Goal: Use online tool/utility: Utilize a website feature to perform a specific function

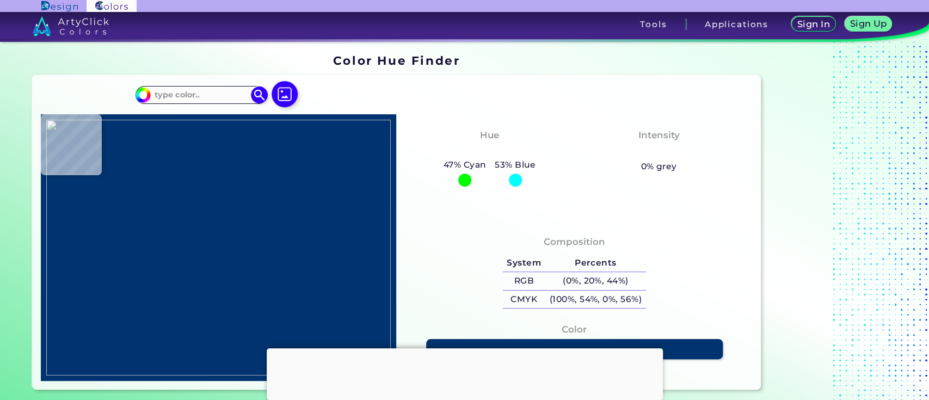
type input "#ffffff"
type input "#FFFFFF"
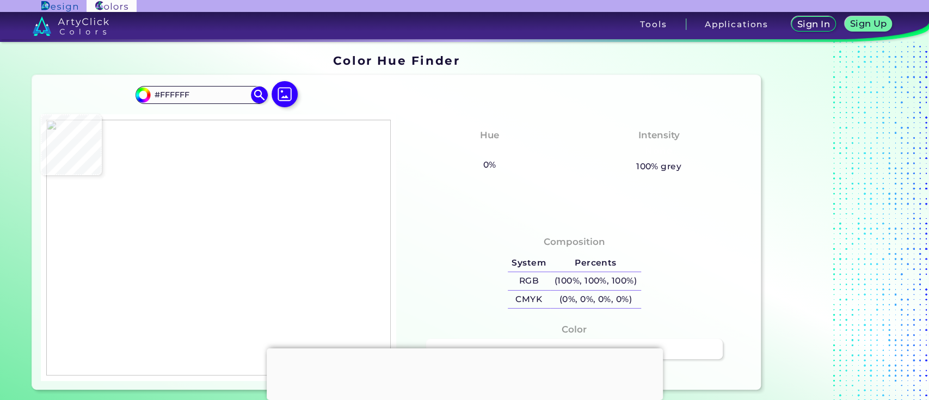
type input "#000000"
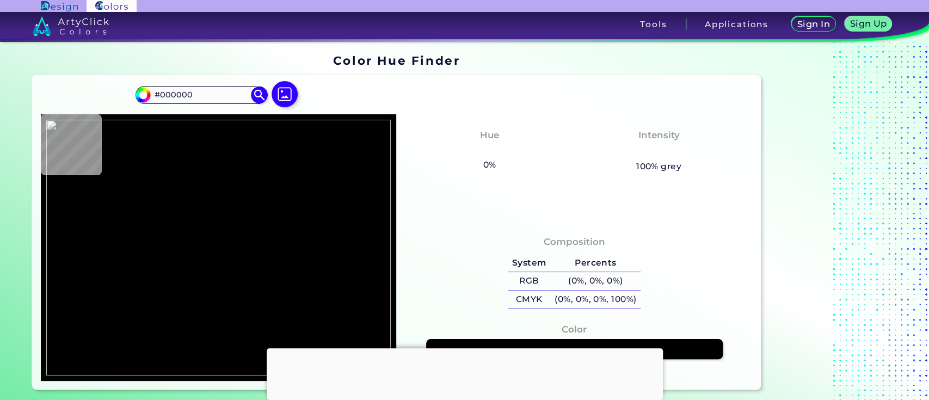
type input "#ffffff"
type input "#FFFFFF"
type input "#000000"
type input "#fff8f9"
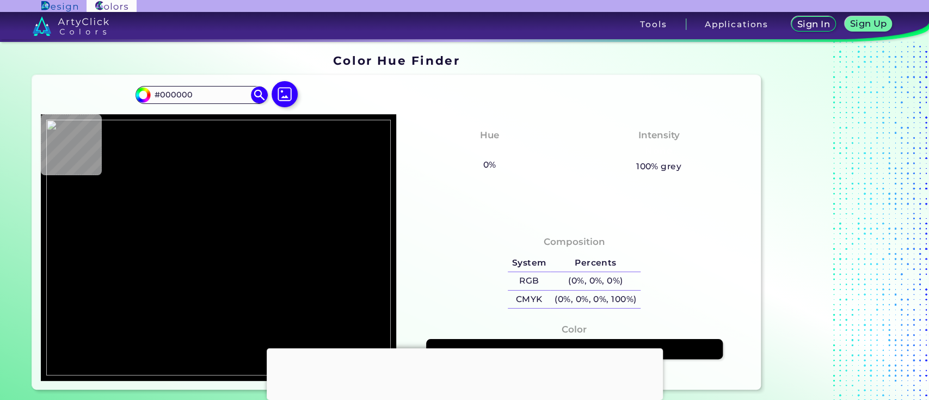
type input "#FFF8F9"
type input "#0d2d31"
type input "#0D2D31"
type input "#ffffff"
type input "#FFFFFF"
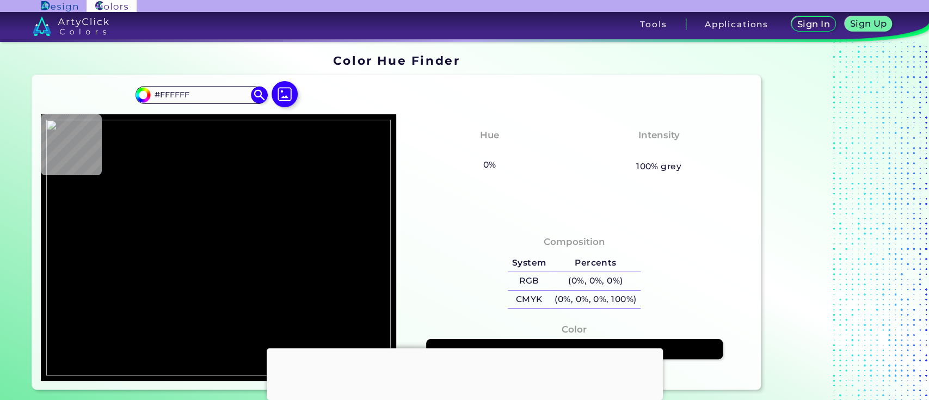
type input "#4c85b8"
type input "#4C85B8"
type input "#4c82b5"
type input "#4C82B5"
type input "#d5d5d3"
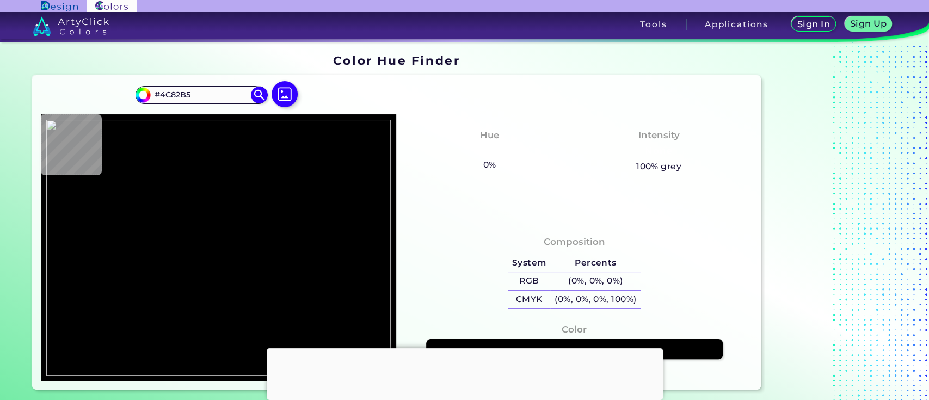
type input "#D5D5D3"
type input "#cdcac2"
type input "#CDCAC2"
type input "#c9c3b9"
type input "#C9C3B9"
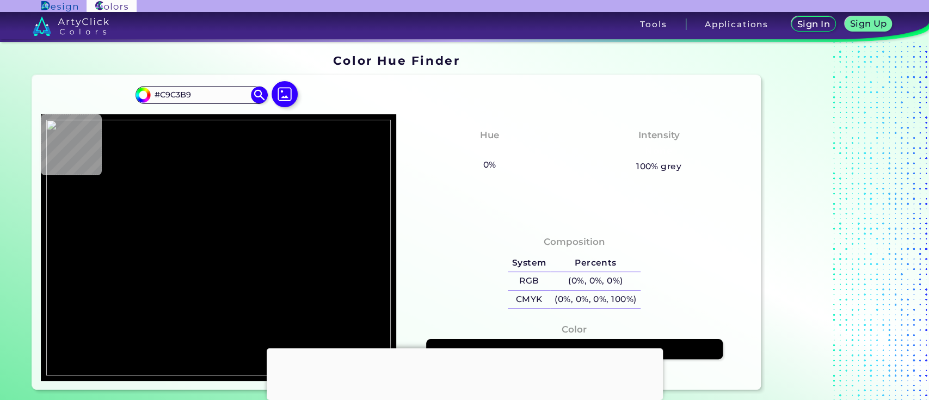
type input "#c5c0b3"
type input "#C5C0B3"
type input "#cecac2"
type input "#CECAC2"
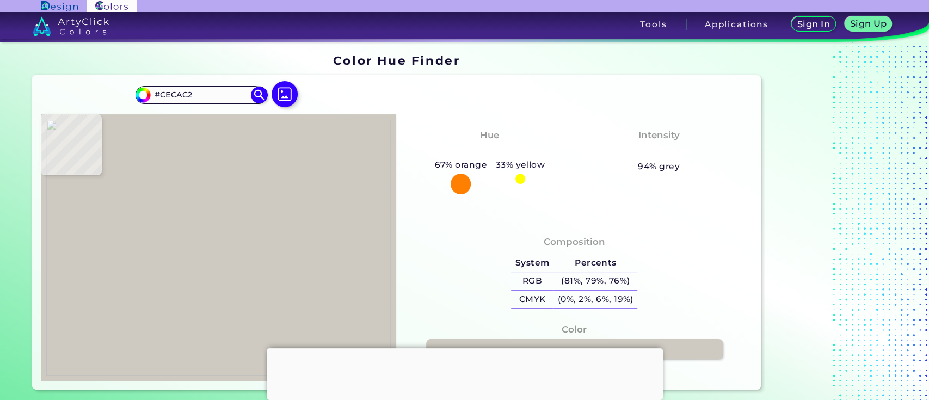
type input "#c7c1b9"
type input "#C7C1B9"
type input "#cdc9c1"
type input "#CDC9C1"
type input "#cecbc0"
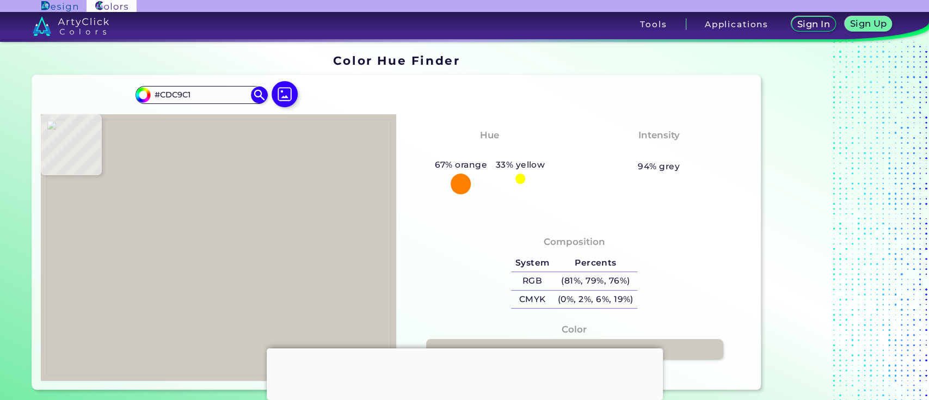
type input "#CECBC0"
type input "#d1cfc9"
type input "#D1CFC9"
type input "#d0cec7"
type input "#D0CEC7"
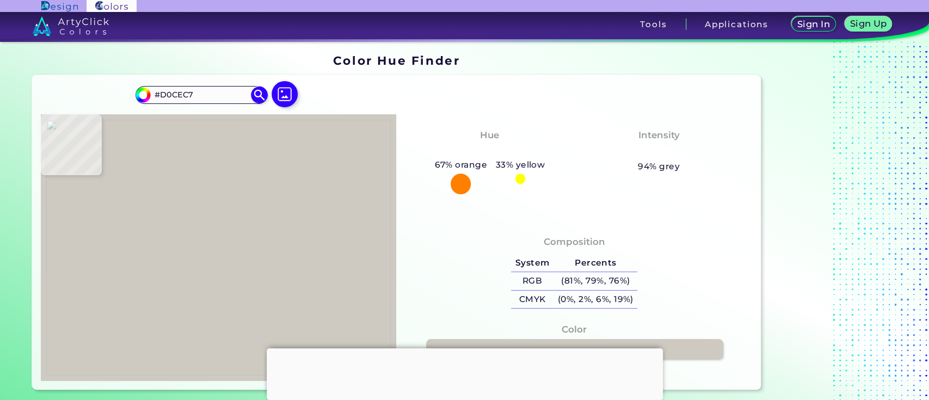
type input "#d0cdc2"
type input "#D0CDC2"
type input "#cfccc3"
type input "#CFCCC3"
type input "#cfcdc4"
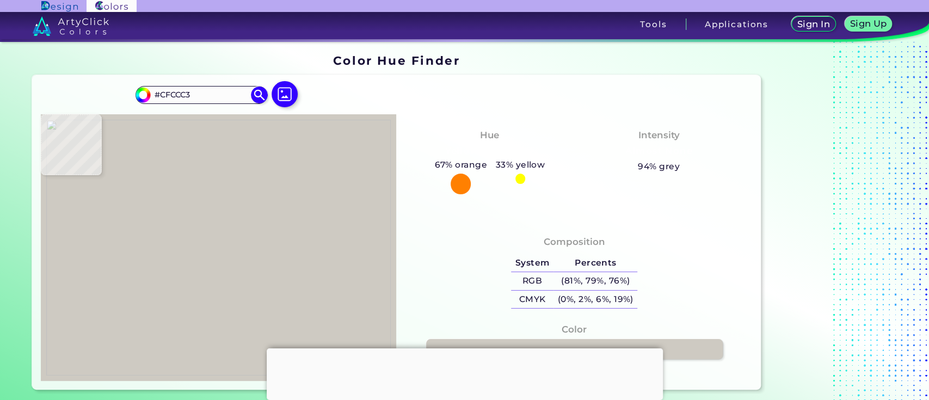
type input "#CFCDC4"
type input "#cdcbc0"
type input "#CDCBC0"
type input "#cfcdc5"
type input "#CFCDC5"
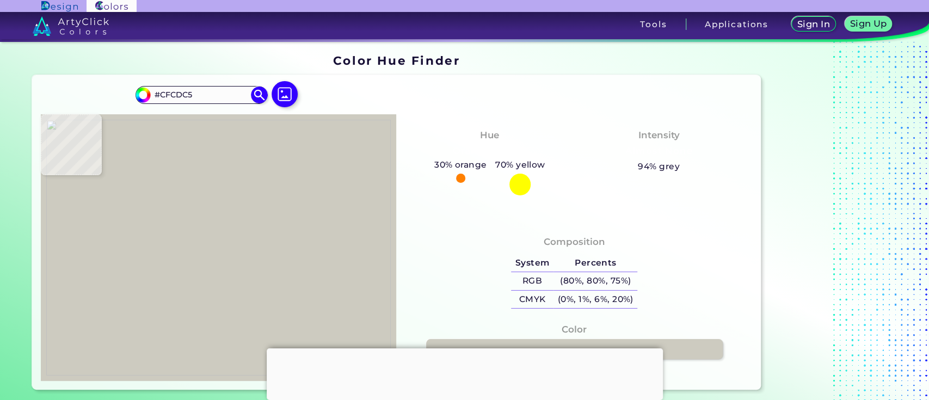
type input "#ceccc3"
type input "#CECCC3"
type input "#cbcac1"
type input "#CBCAC1"
type input "#c6c2b8"
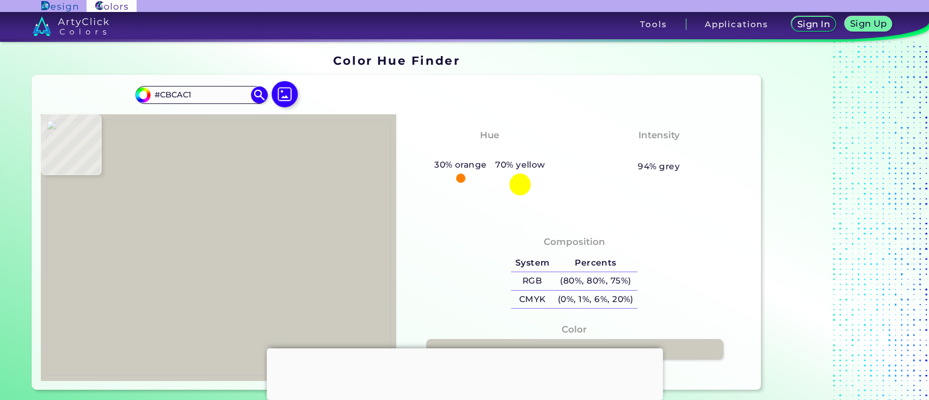
type input "#C6C2B8"
type input "#c8c2b8"
type input "#C8C2B8"
type input "#c9c3b9"
type input "#C9C3B9"
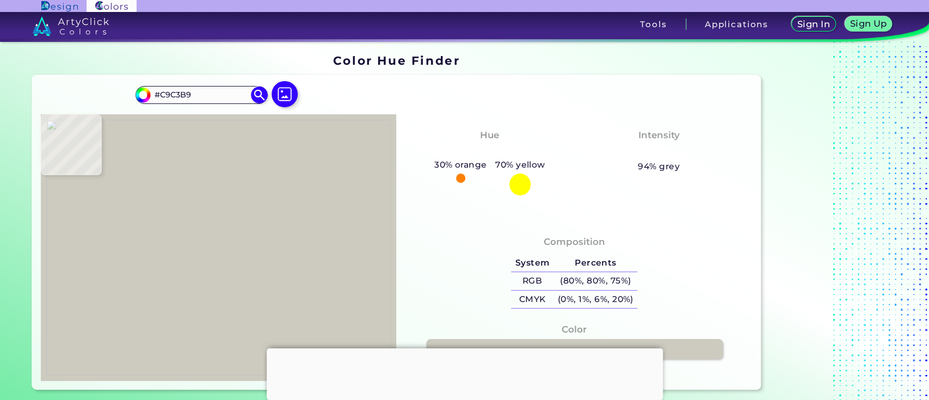
type input "#ccc6bb"
type input "#CCC6BB"
type input "#c1beb3"
type input "#C1BEB3"
type input "#c0bdb0"
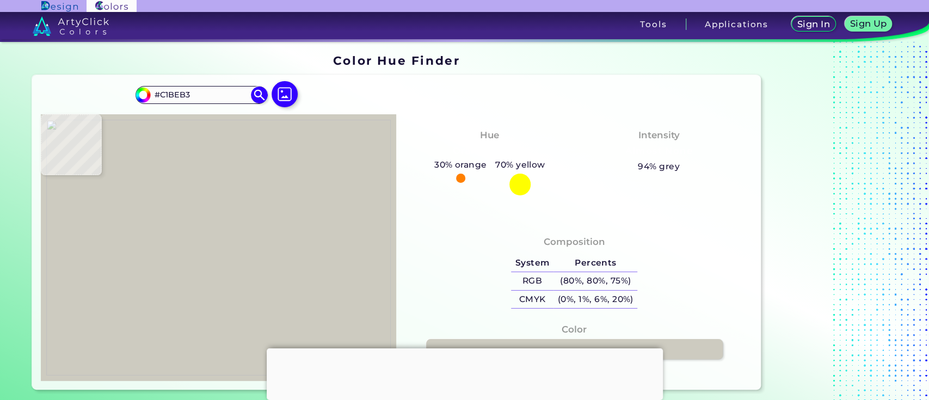
type input "#C0BDB0"
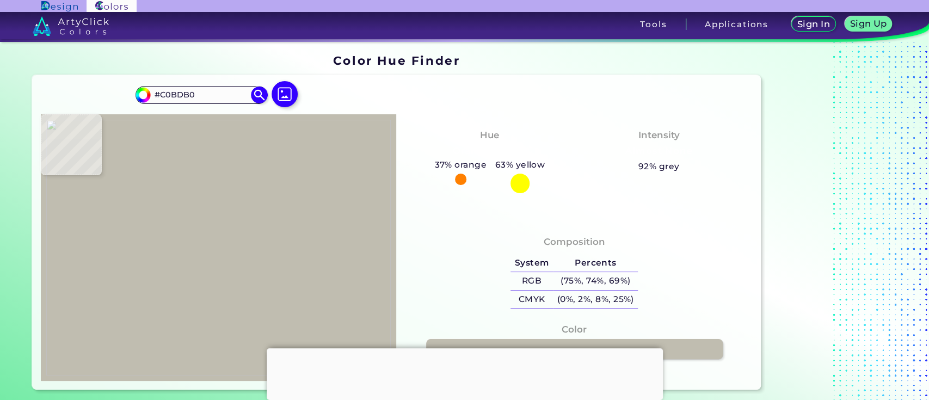
type input "#c1bdb2"
type input "#C1BDB2"
type input "#c2bab1"
type input "#C2BAB1"
type input "#c4bcb0"
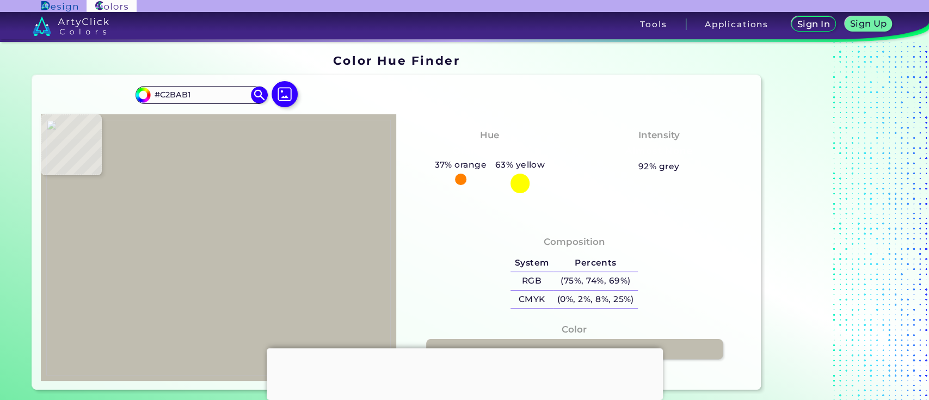
type input "#C4BCB0"
type input "#c3bcb0"
type input "#C3BCB0"
type input "#ffffff"
type input "#FFFFFF"
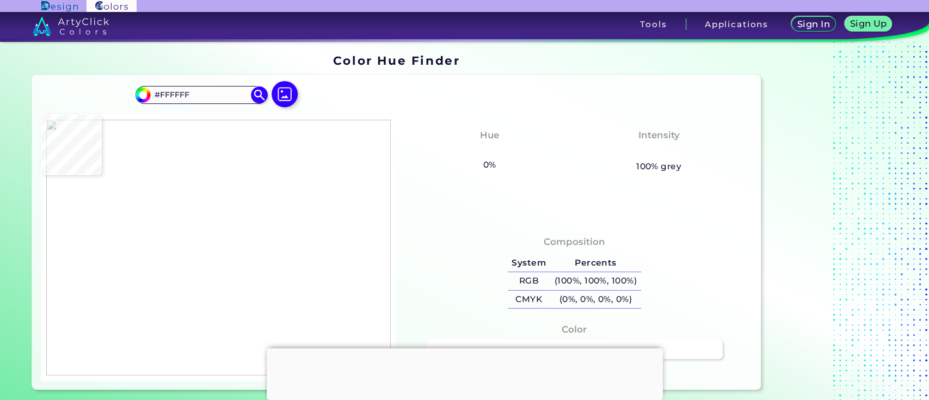
type input "#bde5af"
type input "#BDE5AF"
type input "#ffffff"
type input "#FFFFFF"
type input "#2eae00"
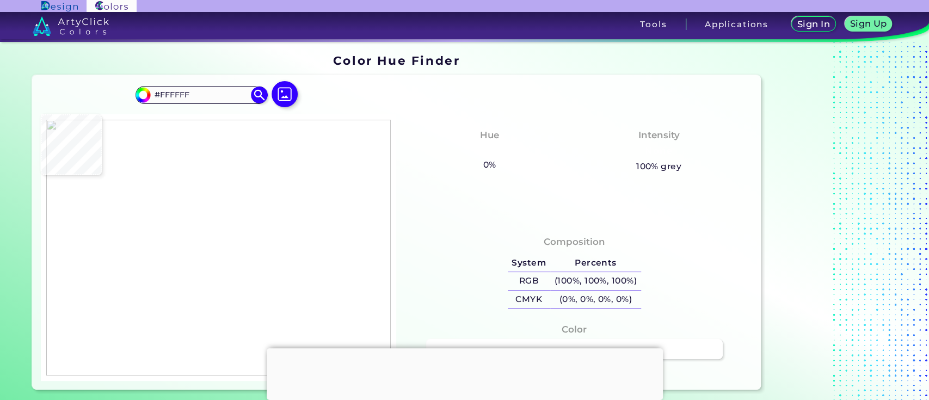
type input "#2EAE00"
type input "#5fc13c"
type input "#5FC13C"
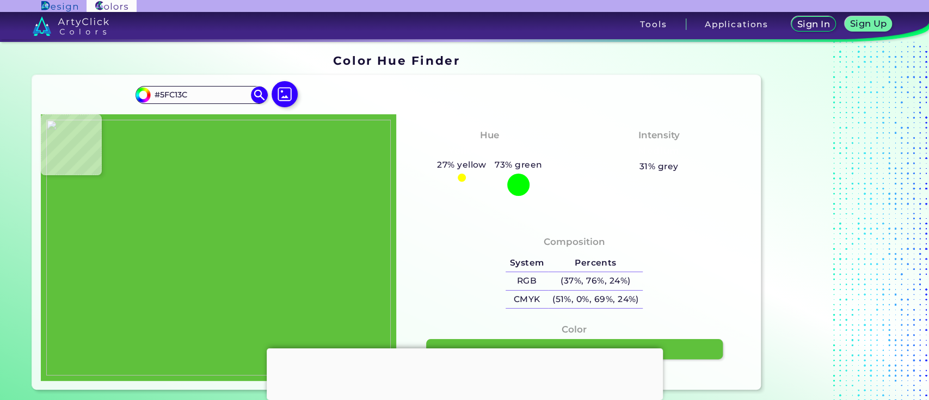
click at [118, 194] on img at bounding box center [218, 248] width 344 height 256
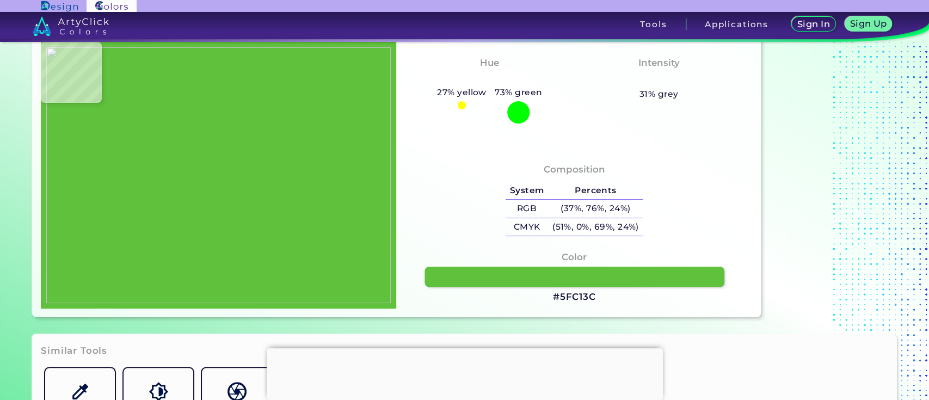
click at [665, 278] on link at bounding box center [573, 277] width 299 height 20
click at [215, 106] on img at bounding box center [218, 175] width 344 height 256
click at [412, 156] on div "Composition System Percents RGB (37%, 76%, 24%) CMYK (51%, 0%, 69%, 24%)" at bounding box center [573, 229] width 355 height 160
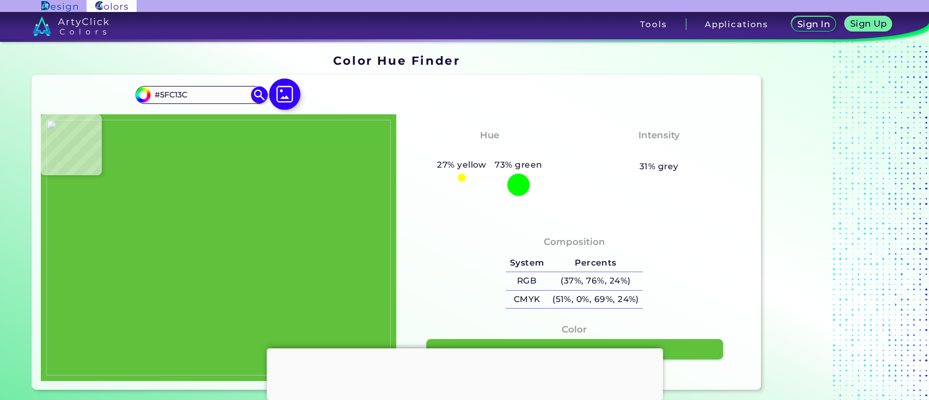
click at [291, 95] on img at bounding box center [285, 94] width 32 height 32
click at [0, 0] on input "file" at bounding box center [0, 0] width 0 height 0
click at [232, 178] on img at bounding box center [218, 248] width 344 height 256
click at [122, 131] on img at bounding box center [218, 248] width 344 height 256
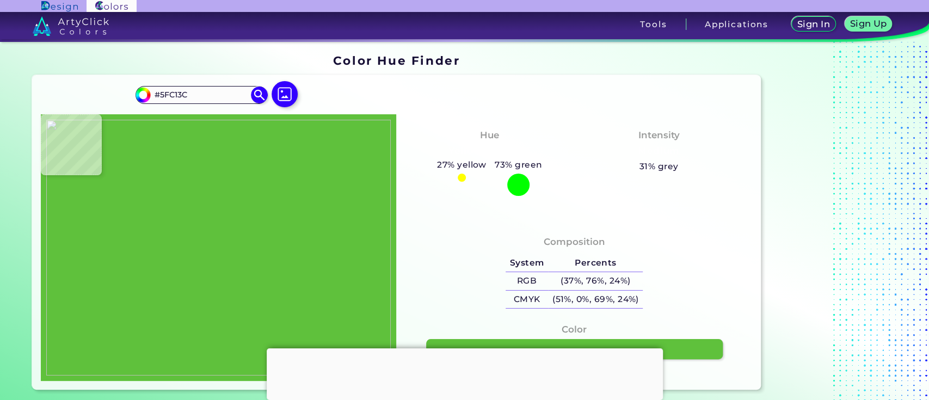
type input "#000000"
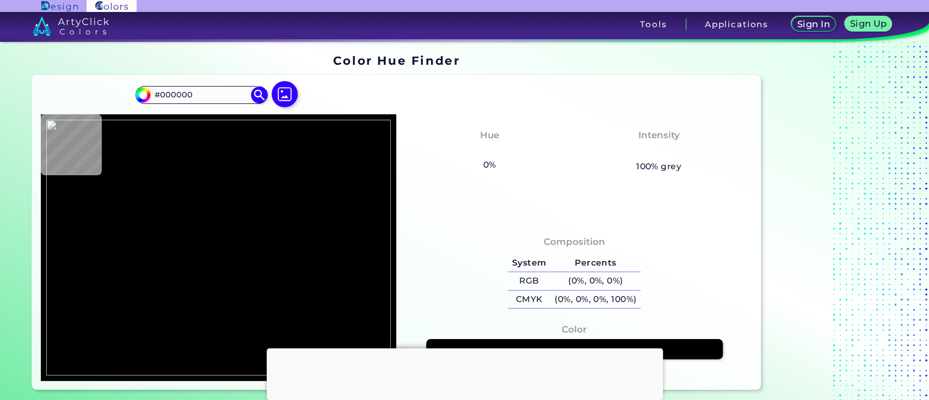
type input "#fff8f9"
type input "#FFF8F9"
type input "#f8ecf0"
type input "#F8ECF0"
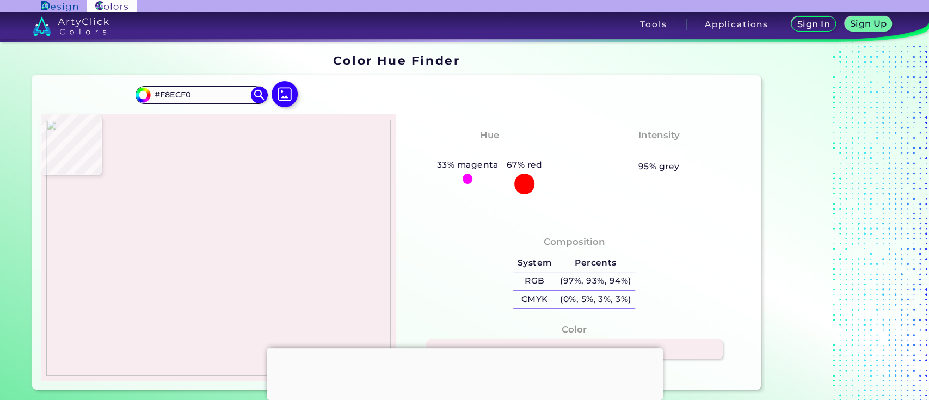
type input "#0d2d31"
type input "#0D2D31"
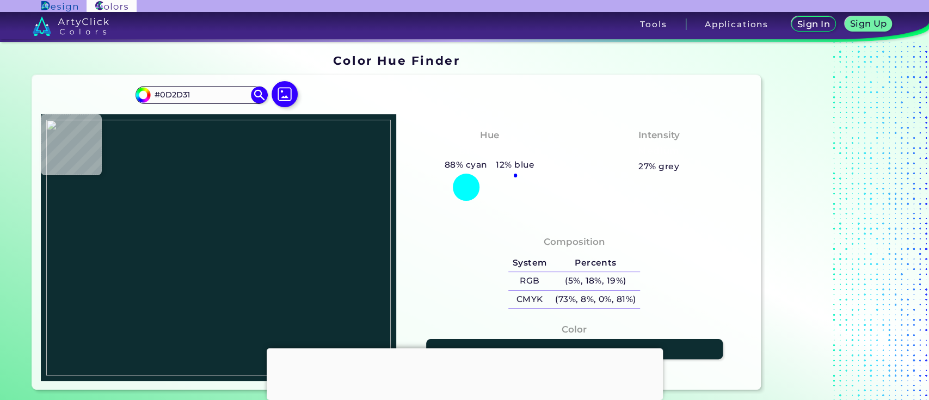
click at [189, 178] on img at bounding box center [218, 248] width 344 height 256
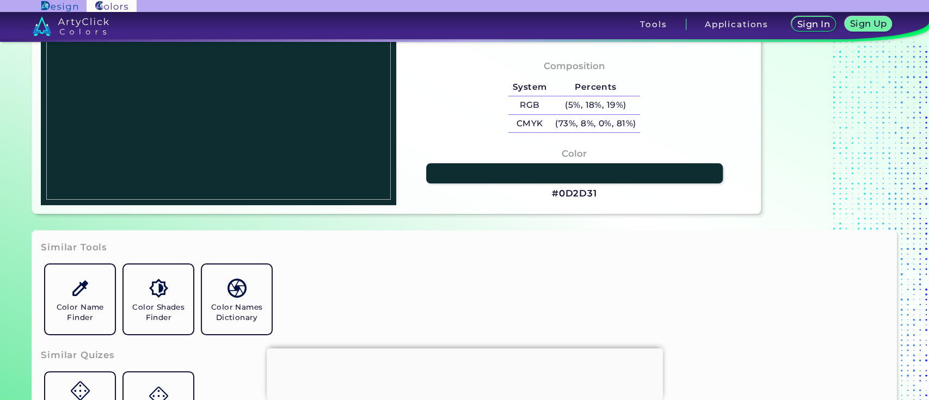
scroll to position [145, 0]
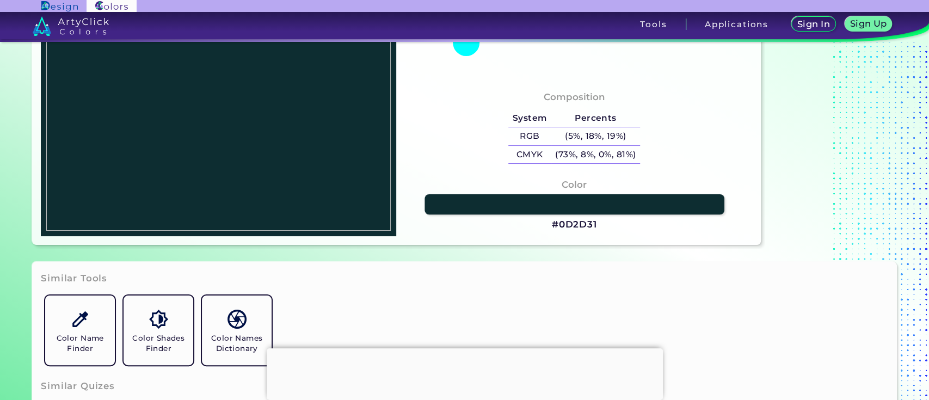
click at [579, 198] on link at bounding box center [573, 204] width 299 height 20
